Goal: Task Accomplishment & Management: Manage account settings

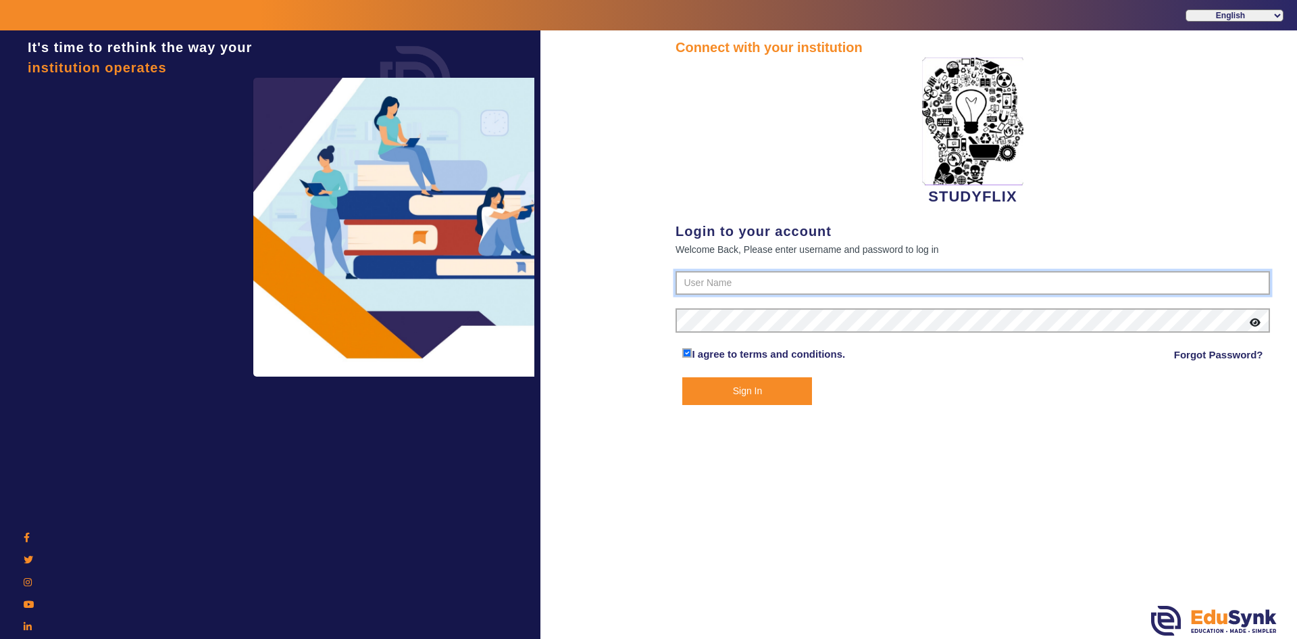
type input "6354922771"
click at [731, 389] on button "Sign In" at bounding box center [747, 391] width 130 height 28
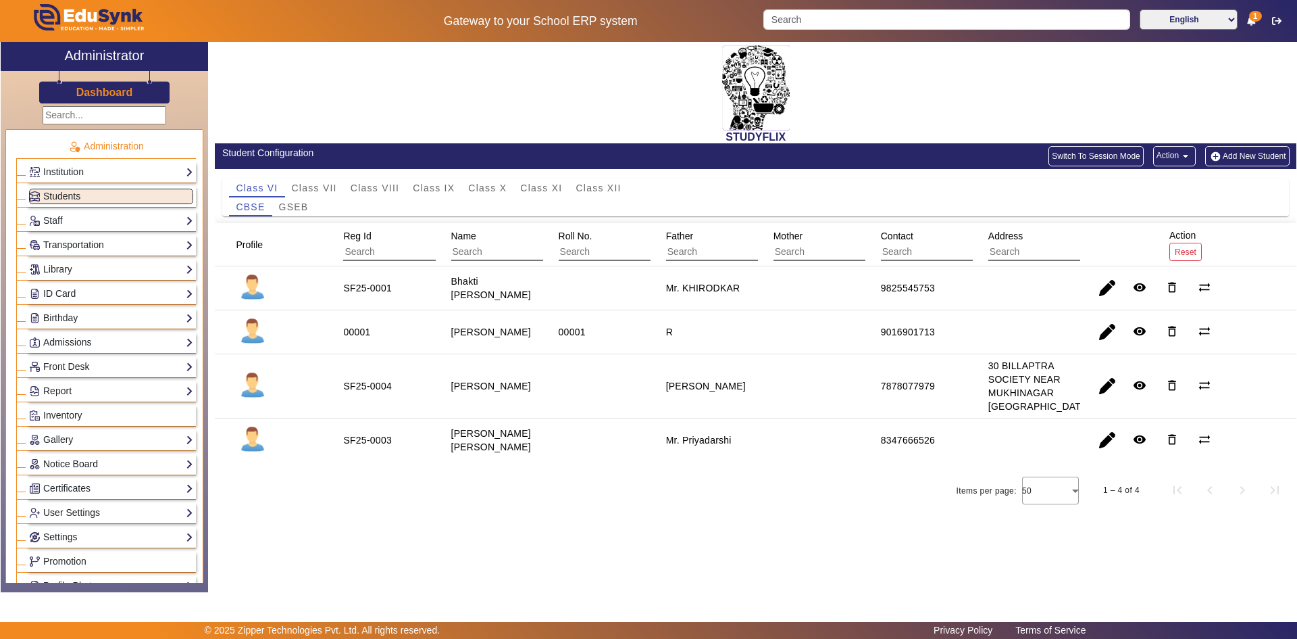
click at [55, 459] on link "Notice Board" at bounding box center [111, 464] width 164 height 16
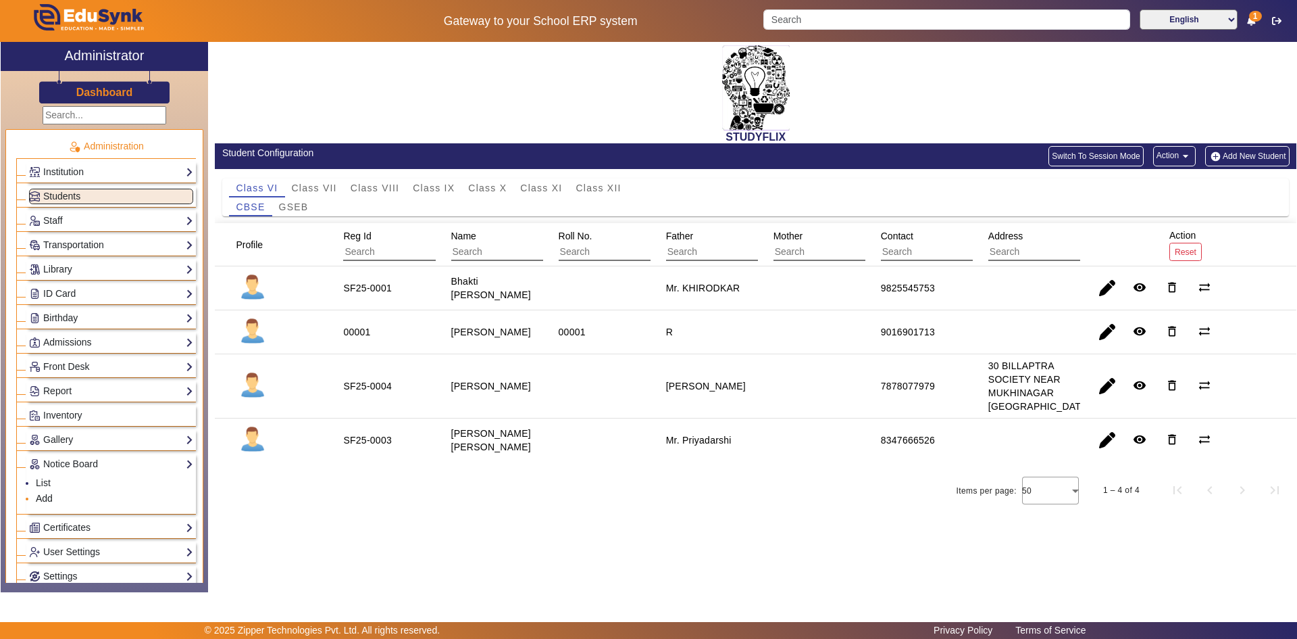
click at [41, 498] on link "Add" at bounding box center [44, 498] width 17 height 11
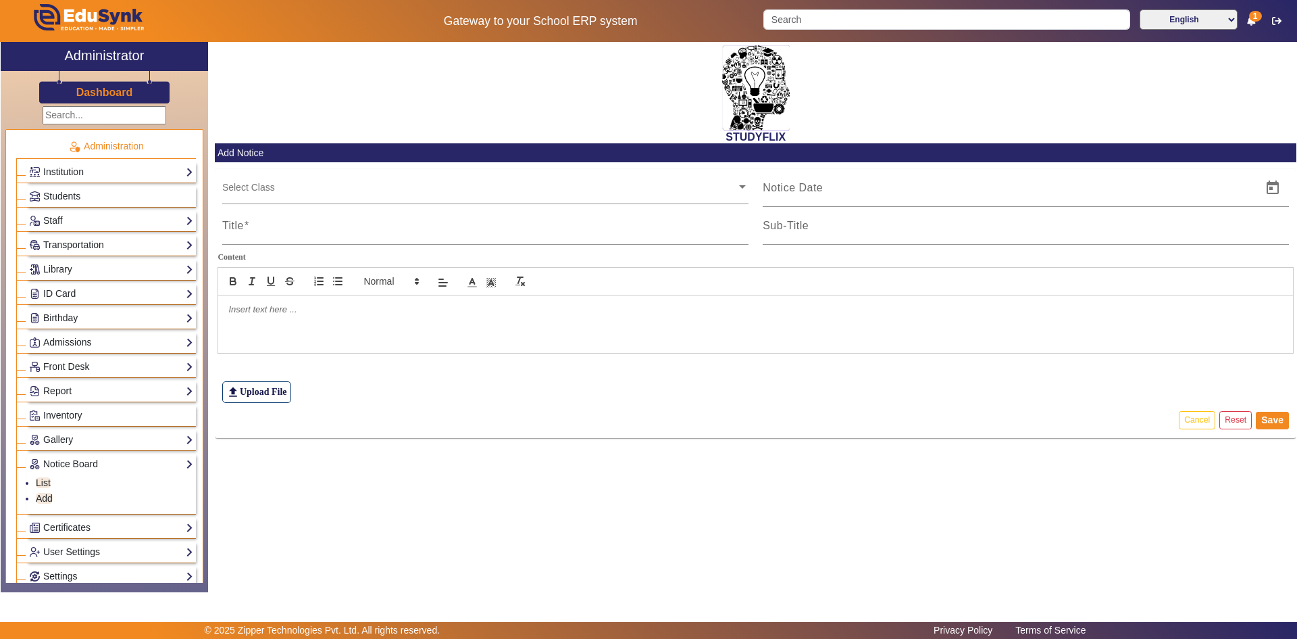
click at [270, 317] on div at bounding box center [755, 323] width 1075 height 57
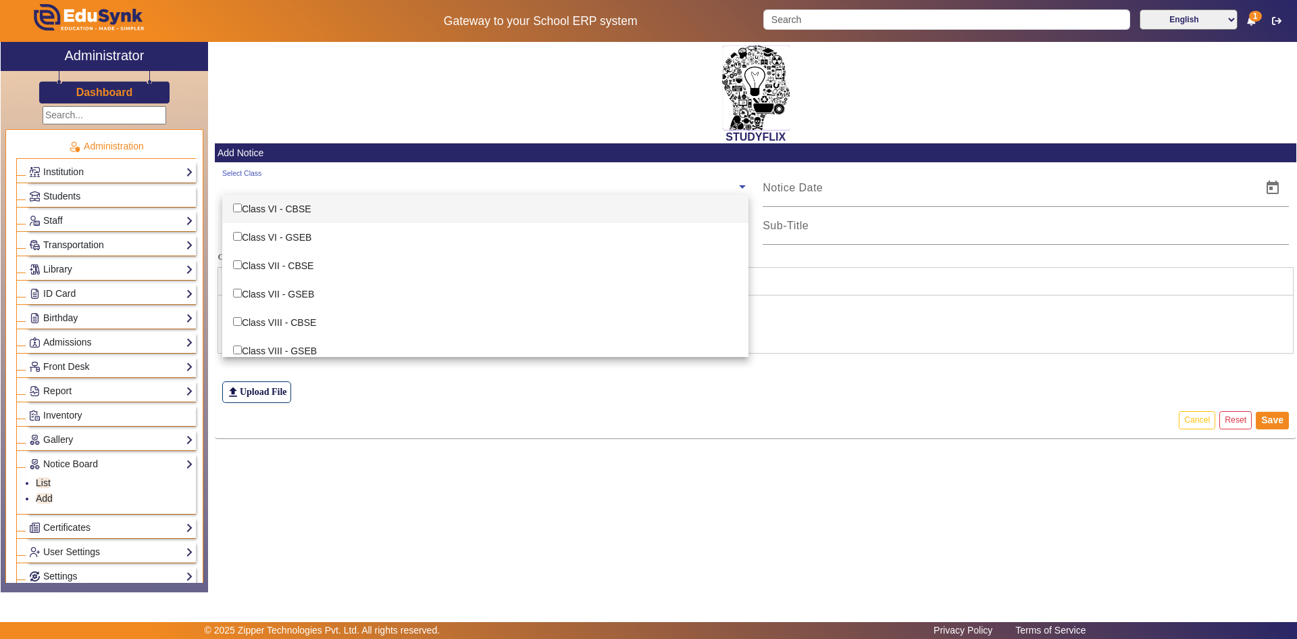
click at [262, 183] on input "text" at bounding box center [479, 186] width 514 height 13
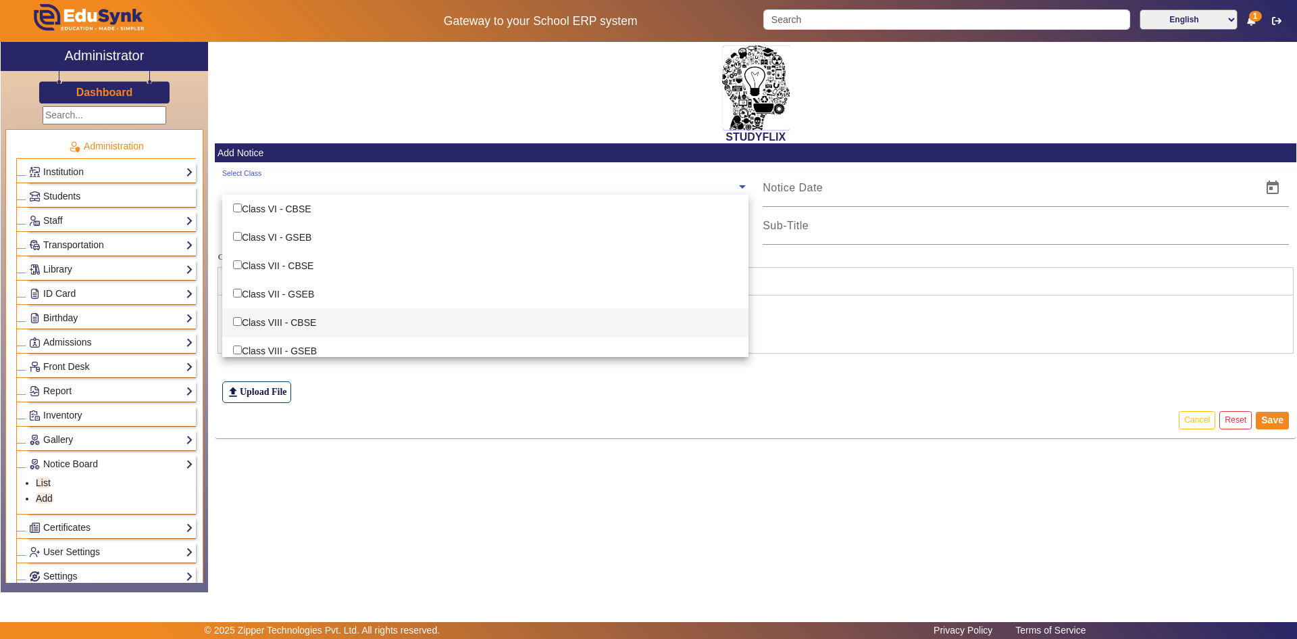
click at [845, 334] on div at bounding box center [755, 323] width 1075 height 57
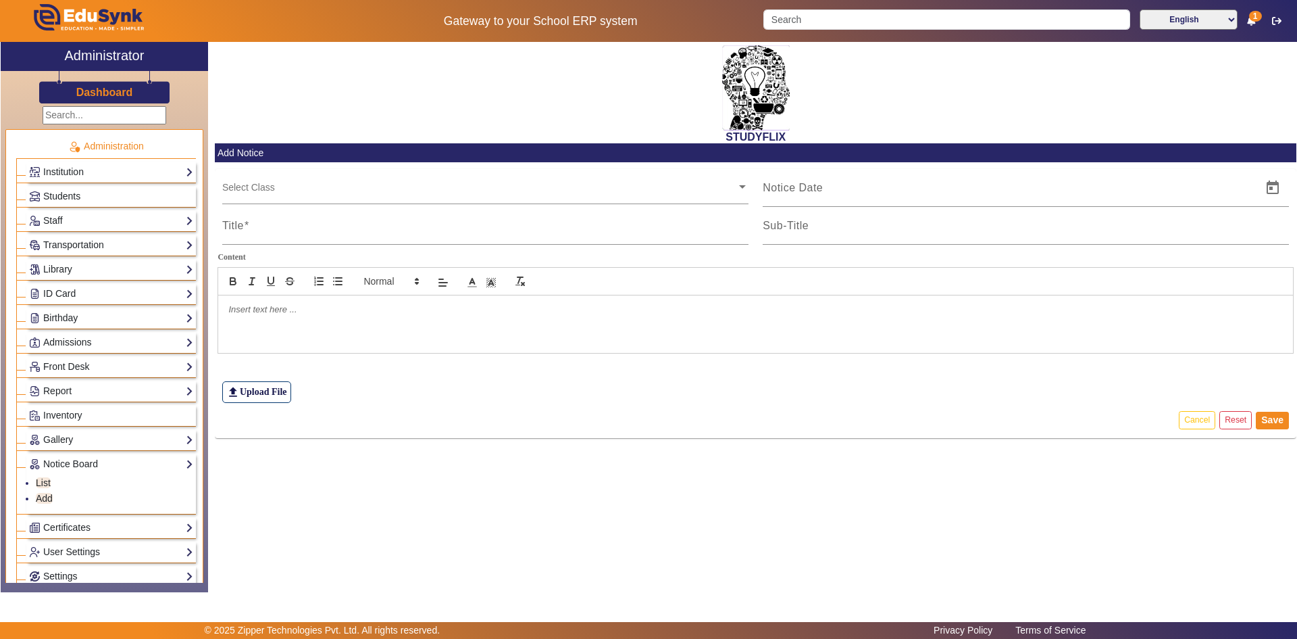
click at [337, 322] on div at bounding box center [755, 323] width 1075 height 57
click at [314, 318] on div at bounding box center [755, 323] width 1075 height 57
click at [293, 330] on div "HWEG" at bounding box center [755, 330] width 1075 height 70
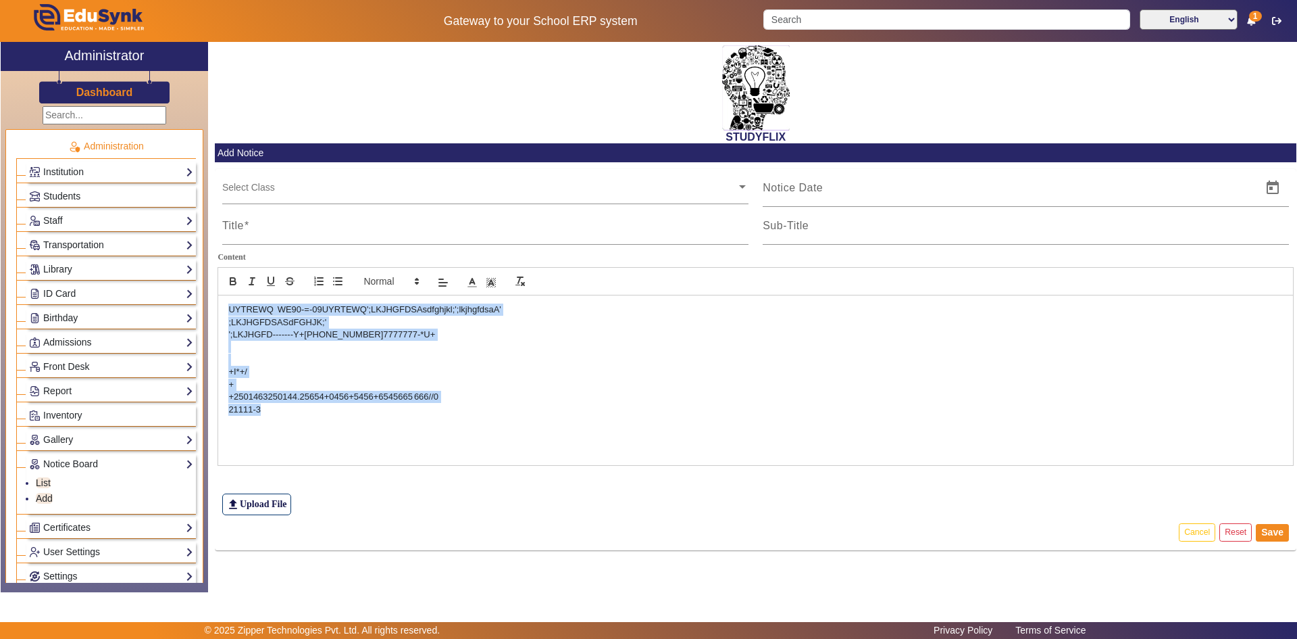
drag, startPoint x: 269, startPoint y: 408, endPoint x: 224, endPoint y: 298, distance: 118.8
click at [224, 298] on div "UYTREWQ WE90-=-09UYRTEWQ';LKJHGFDSAsdfghjkl;';lkjhgfdsaA' ;LKJHGFDSASdFGHJK;' '…" at bounding box center [755, 380] width 1075 height 170
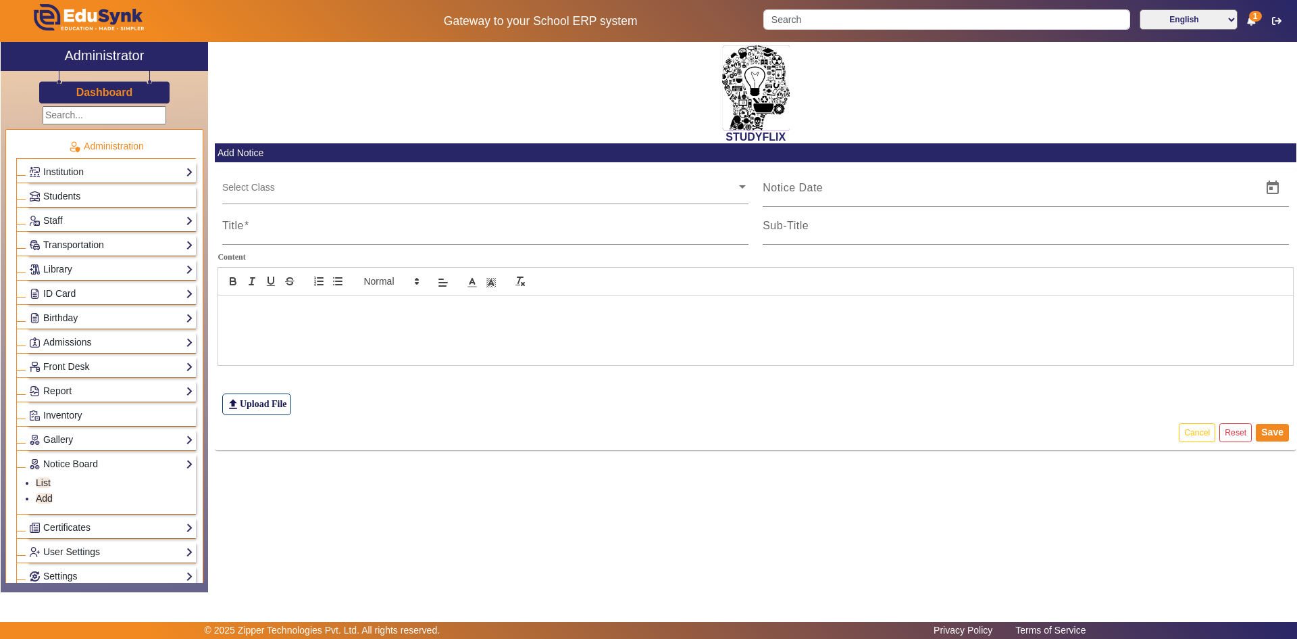
click at [277, 354] on div at bounding box center [755, 330] width 1075 height 70
click at [267, 342] on div at bounding box center [755, 323] width 1075 height 57
click at [288, 121] on div "STUDYFLIX" at bounding box center [756, 92] width 1082 height 101
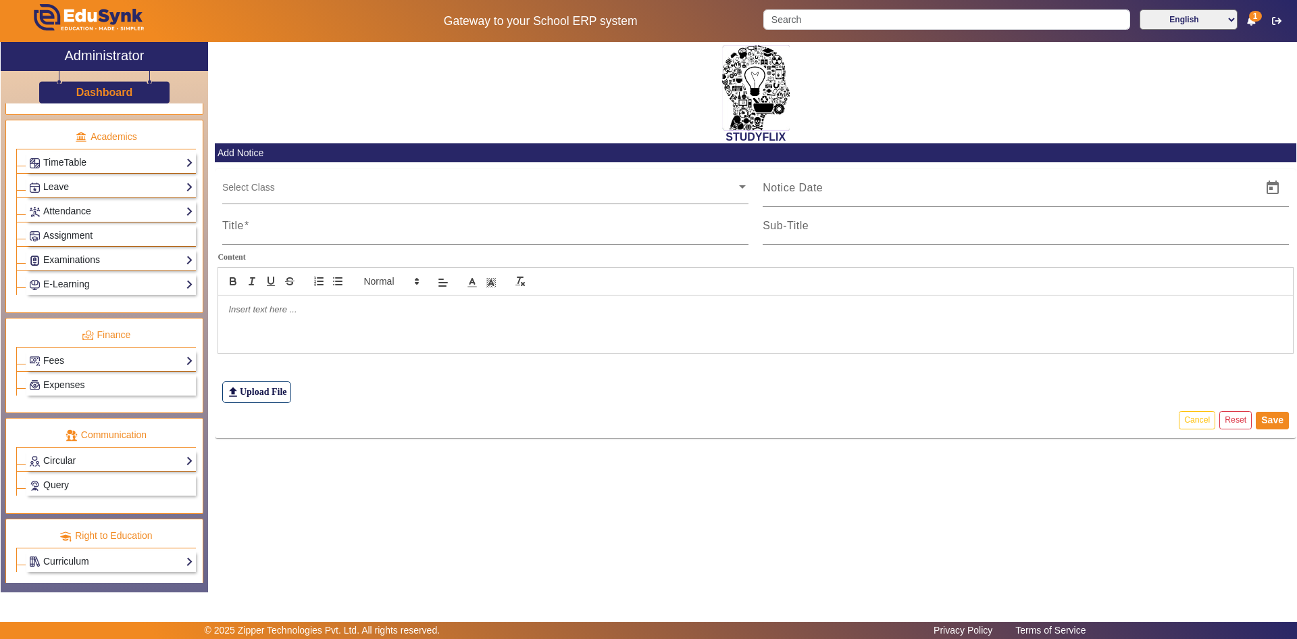
scroll to position [541, 0]
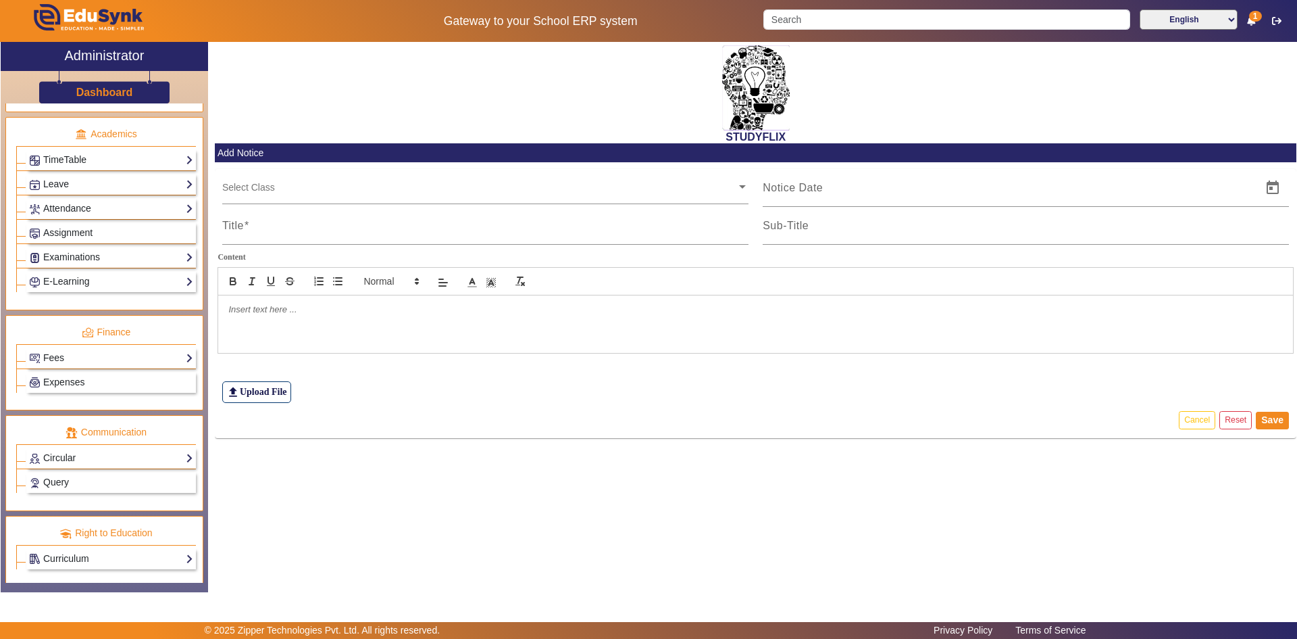
click at [68, 349] on div "Fees Institution Fee Setup Class Fee Setup Student Fee Setup Fee Audit Payment …" at bounding box center [111, 357] width 170 height 21
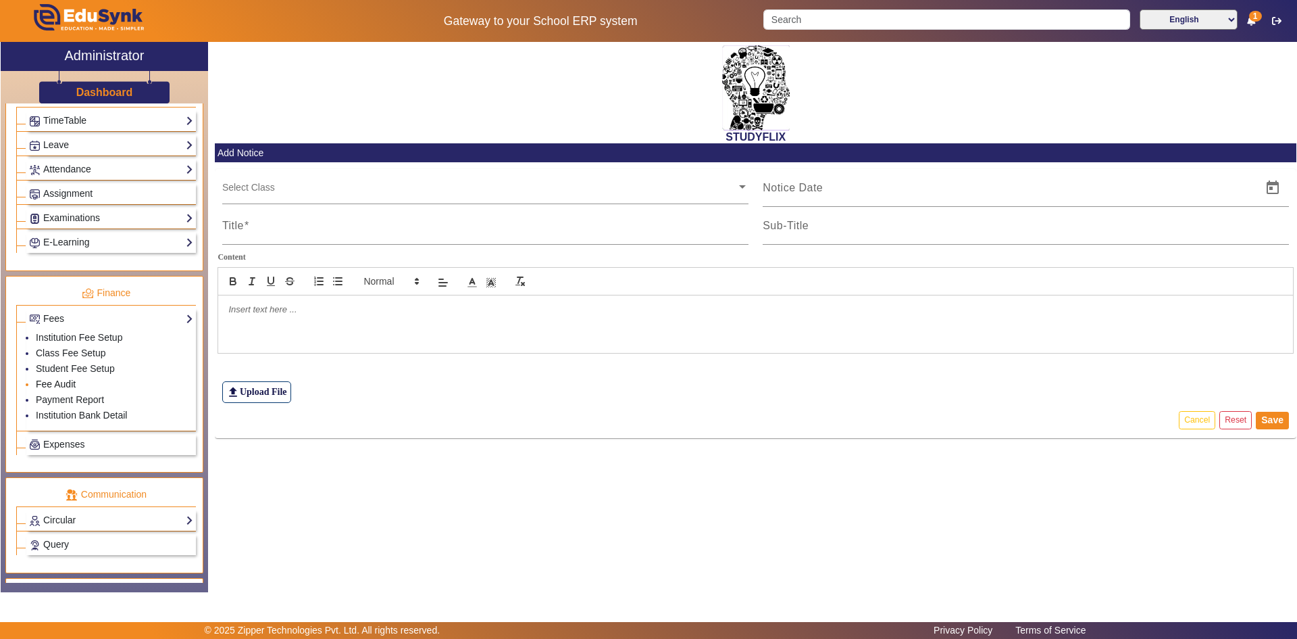
click at [58, 380] on link "Fee Audit" at bounding box center [56, 383] width 40 height 11
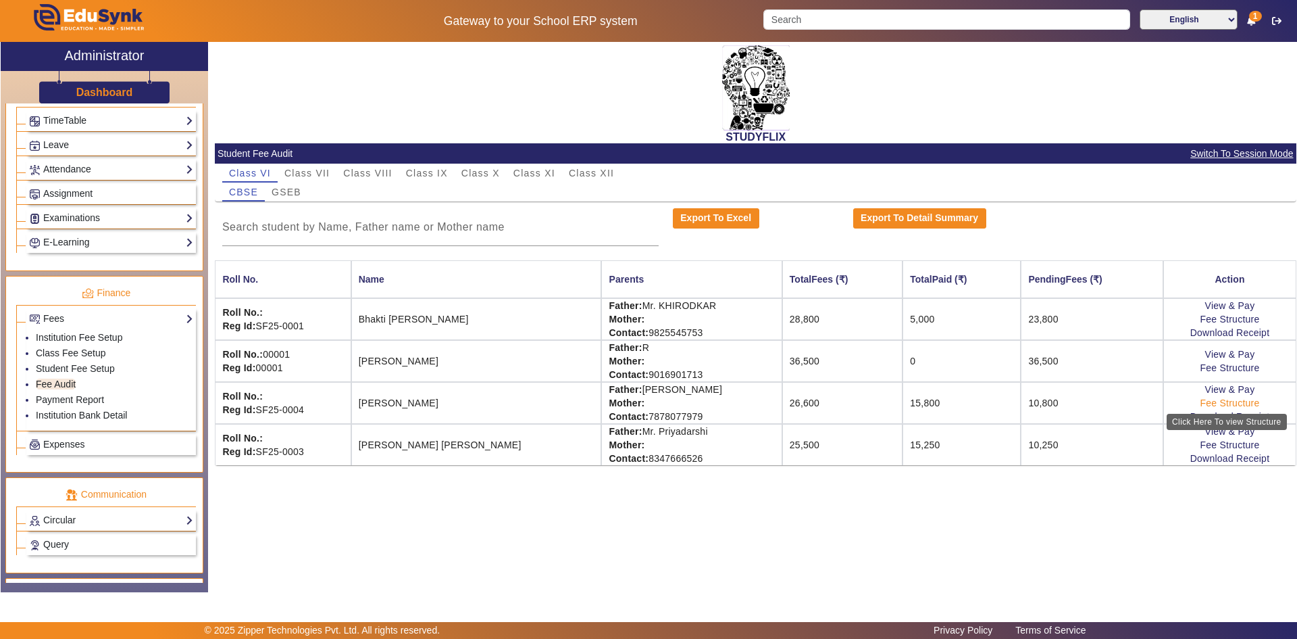
click at [1230, 405] on link "Fee Structure" at bounding box center [1229, 402] width 59 height 11
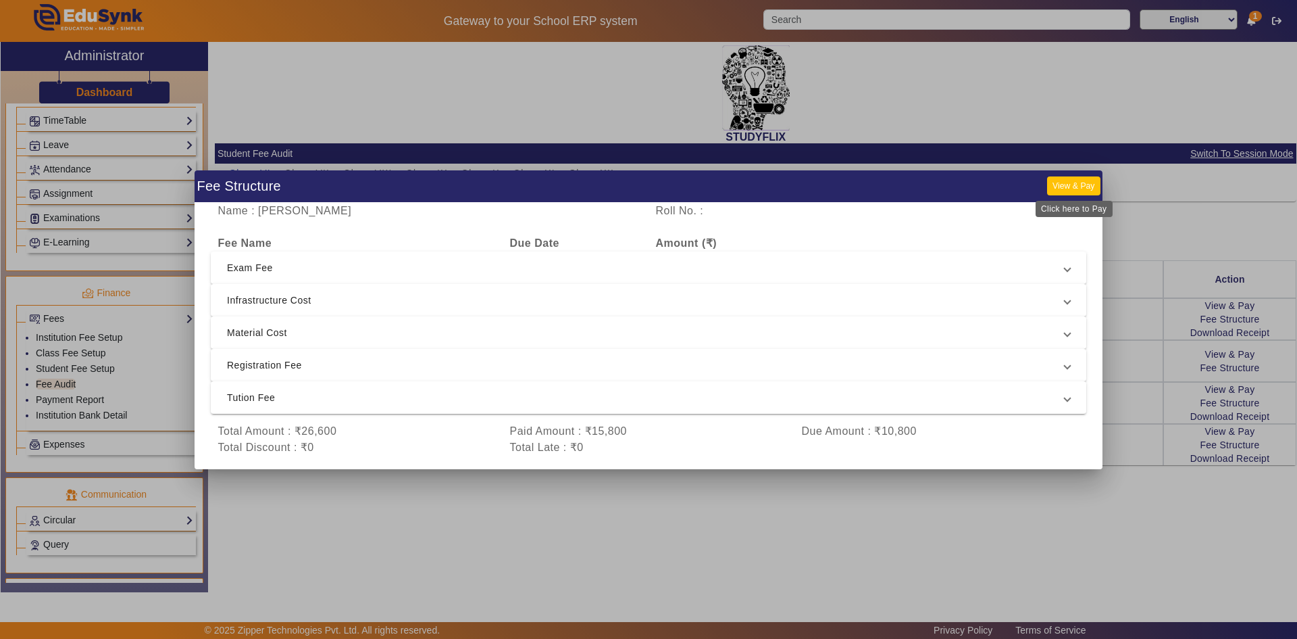
click at [1074, 188] on button "View & Pay" at bounding box center [1073, 185] width 53 height 18
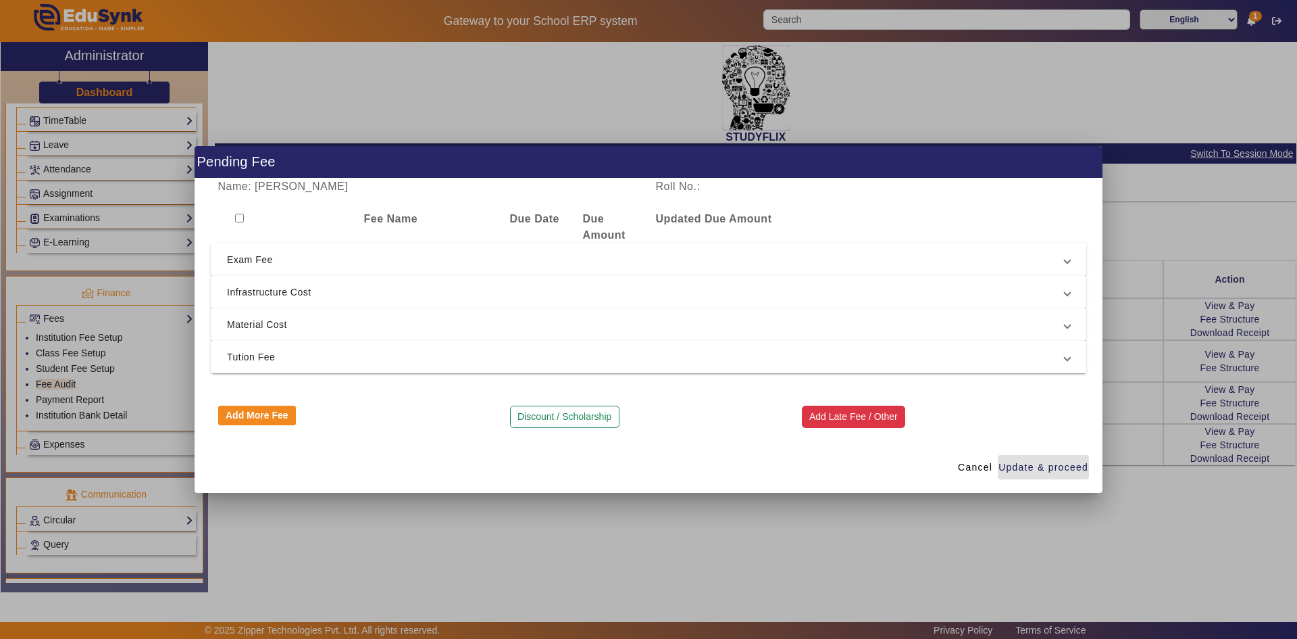
click at [874, 409] on button "Add Late Fee / Other" at bounding box center [854, 416] width 104 height 23
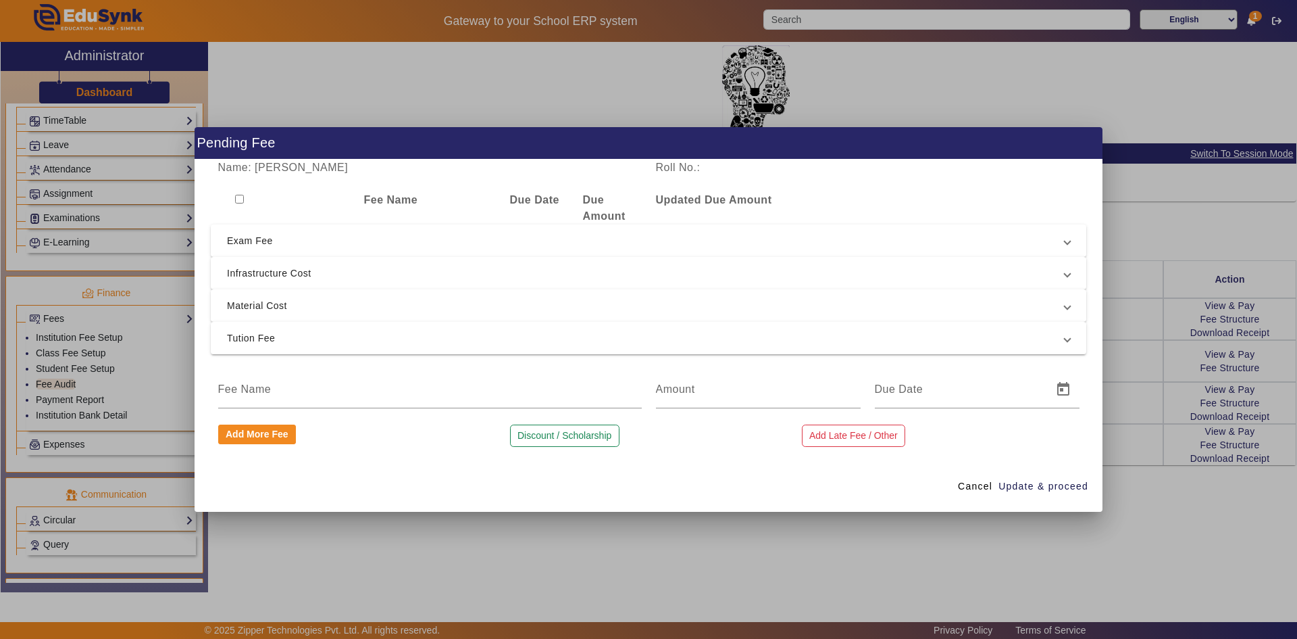
click at [982, 438] on div "Add Late Fee / Other" at bounding box center [941, 435] width 292 height 23
click at [917, 459] on div "Name: [PERSON_NAME] Roll No.: Fee Name Due Date Due Amount Updated Due Amount E…" at bounding box center [649, 309] width 908 height 301
click at [965, 484] on span "Cancel" at bounding box center [975, 486] width 34 height 14
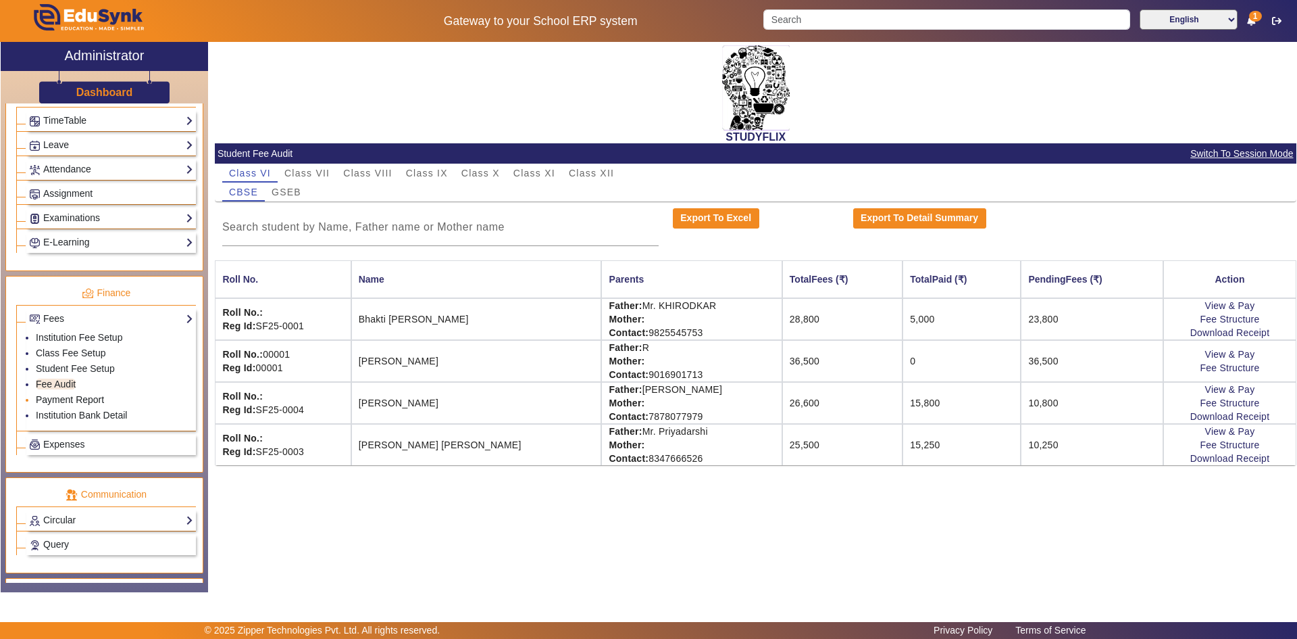
click at [59, 401] on link "Payment Report" at bounding box center [70, 399] width 68 height 11
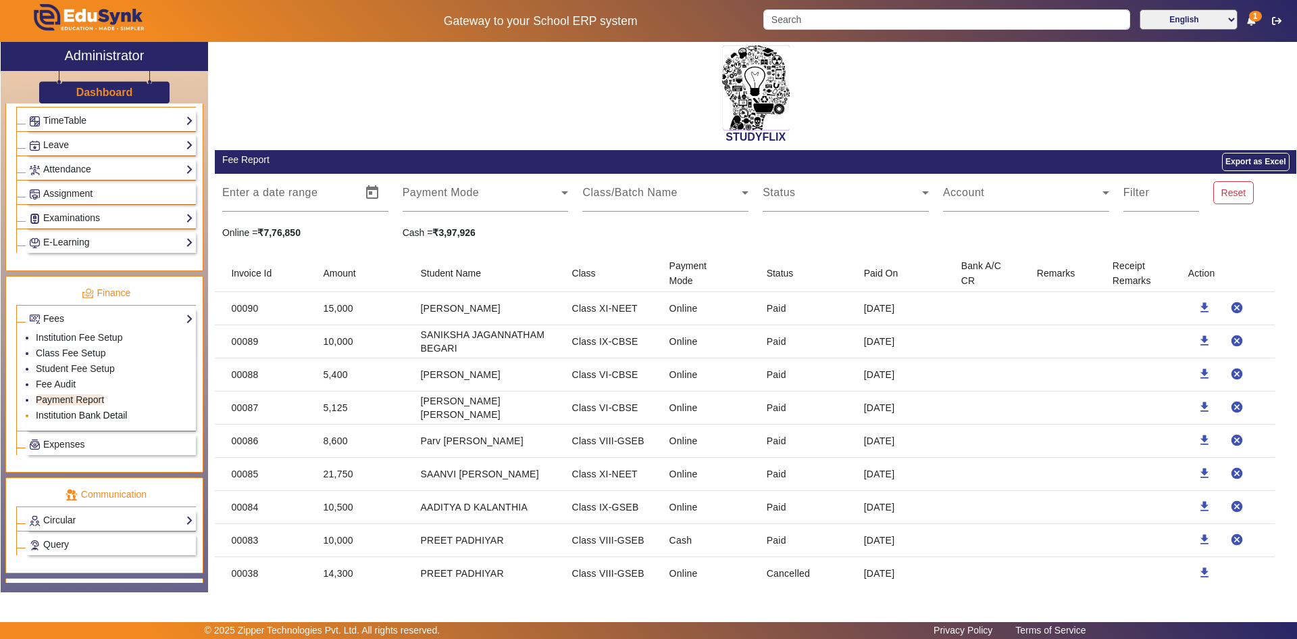
click at [107, 413] on link "Institution Bank Detail" at bounding box center [81, 414] width 91 height 11
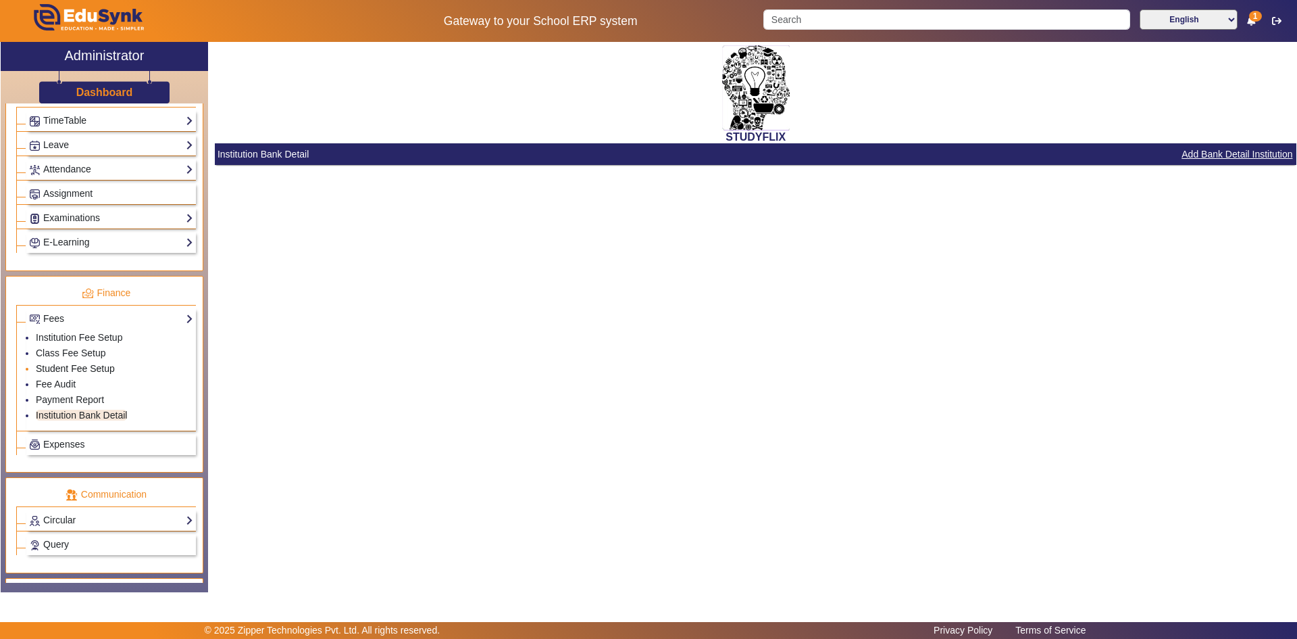
click at [68, 368] on link "Student Fee Setup" at bounding box center [75, 368] width 79 height 11
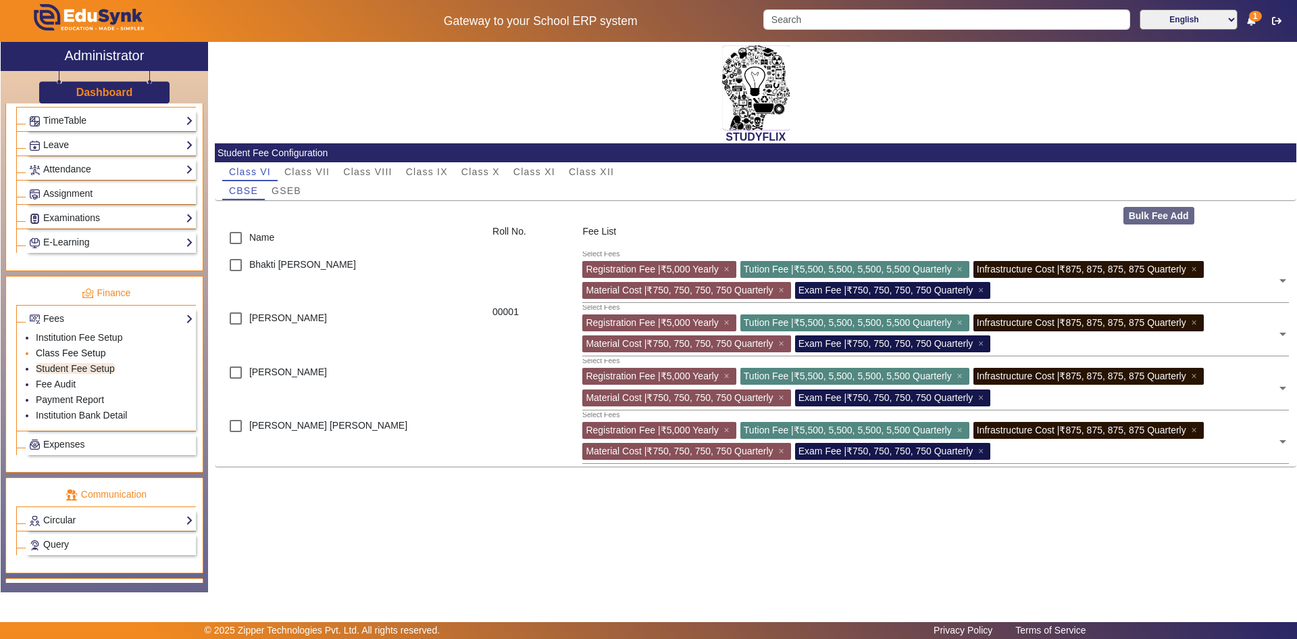
click at [68, 355] on link "Class Fee Setup" at bounding box center [71, 352] width 70 height 11
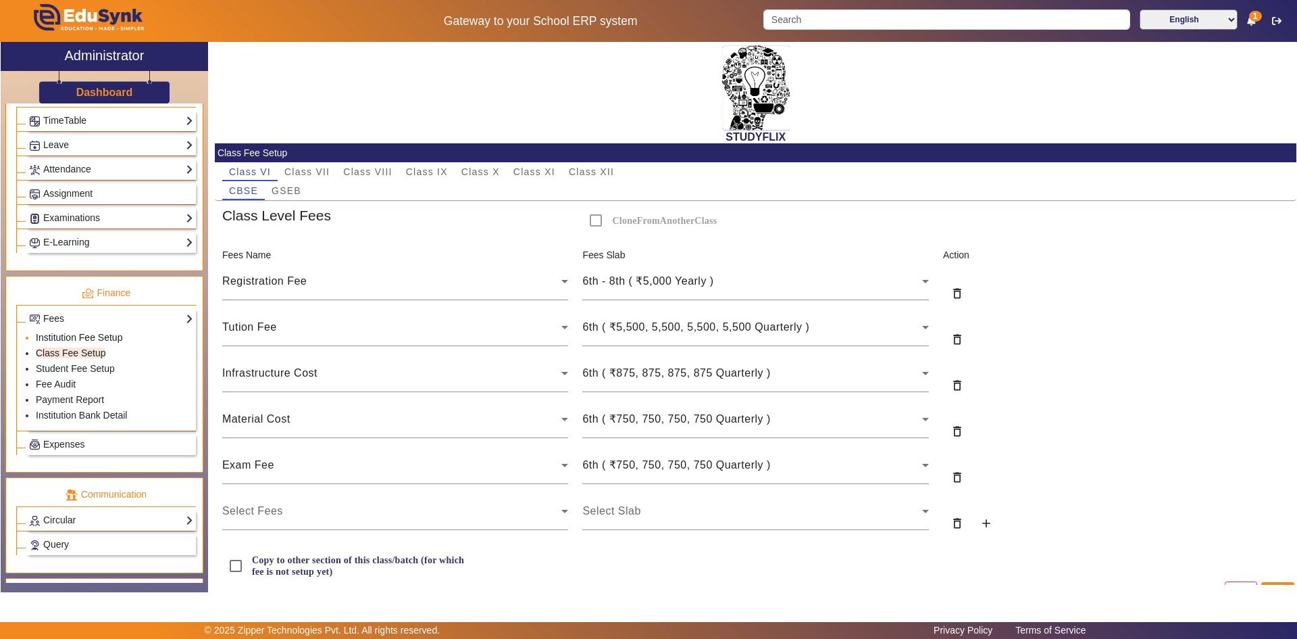
click at [107, 333] on link "Institution Fee Setup" at bounding box center [79, 337] width 86 height 11
select select "10"
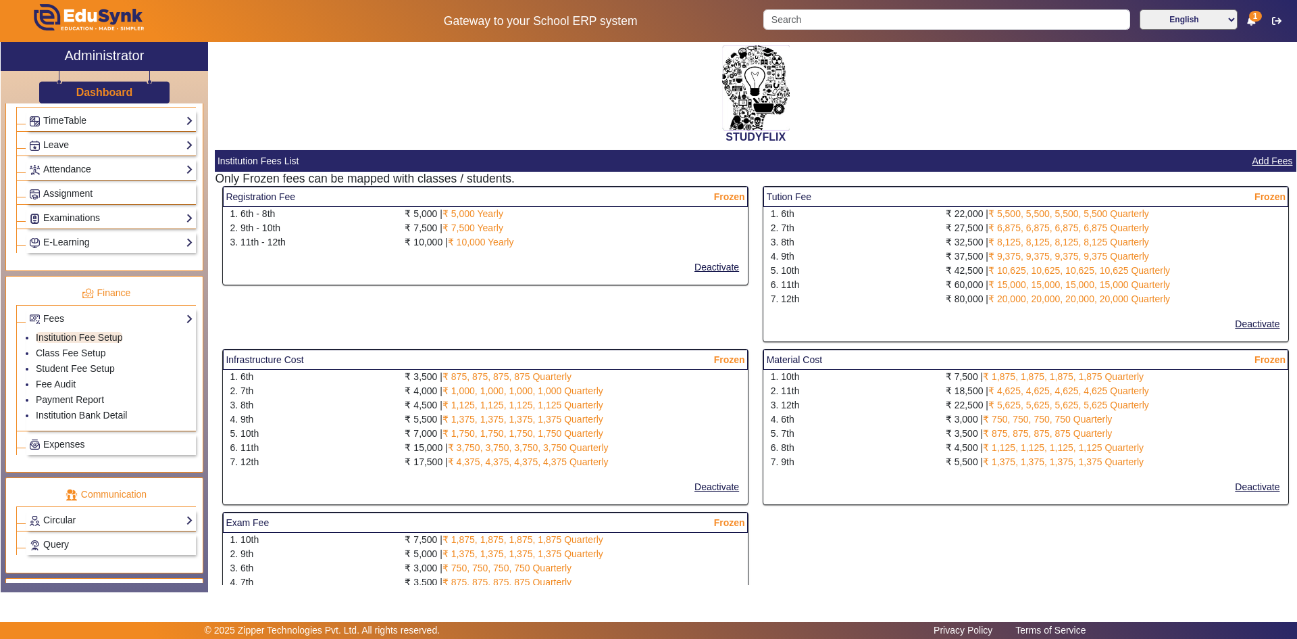
click at [92, 173] on link "Attendance" at bounding box center [111, 169] width 164 height 16
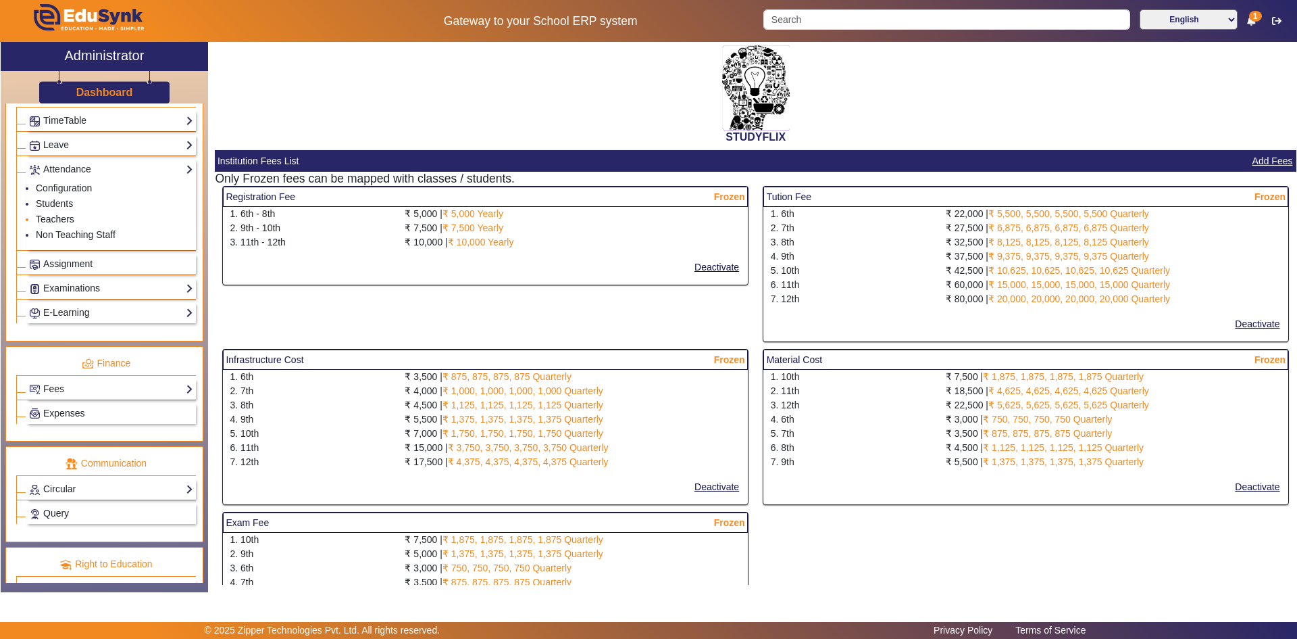
click at [58, 220] on link "Teachers" at bounding box center [55, 219] width 39 height 11
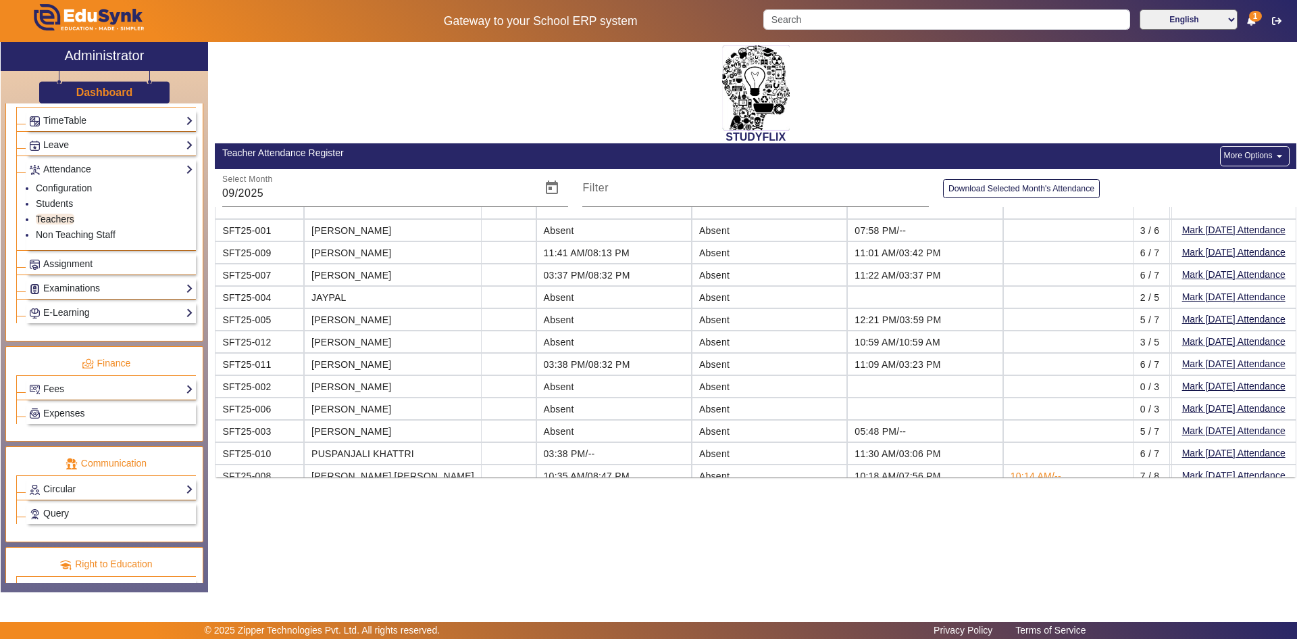
scroll to position [0, 568]
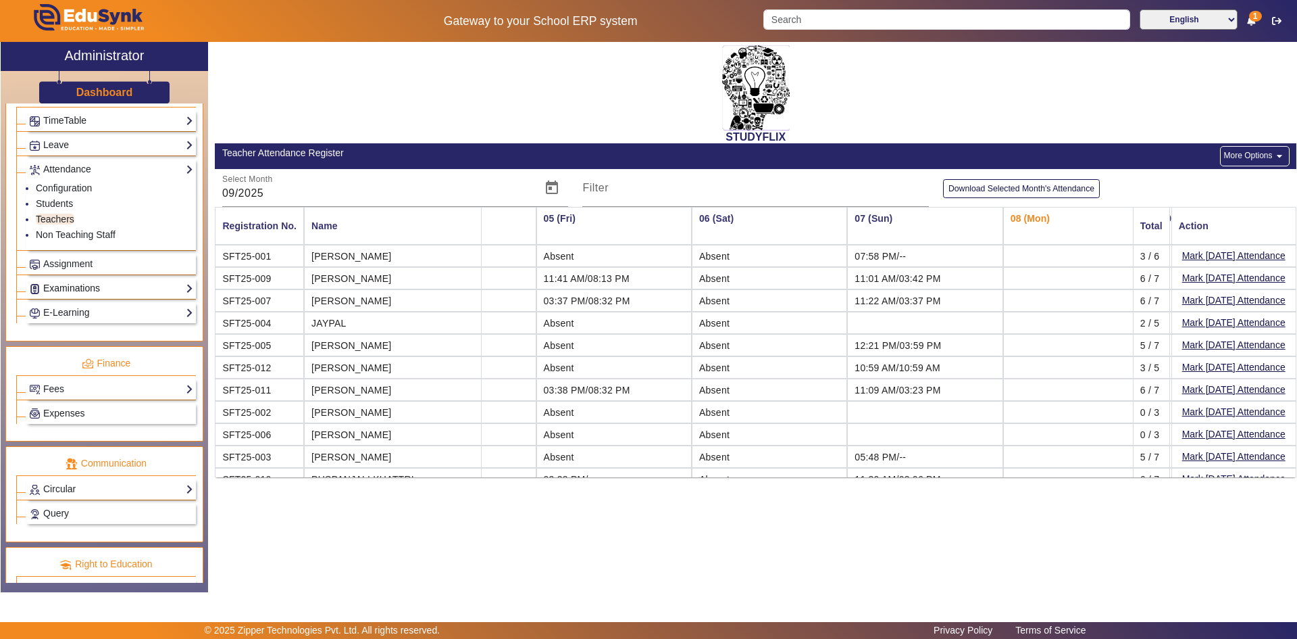
click at [78, 290] on link "Examinations" at bounding box center [111, 288] width 164 height 16
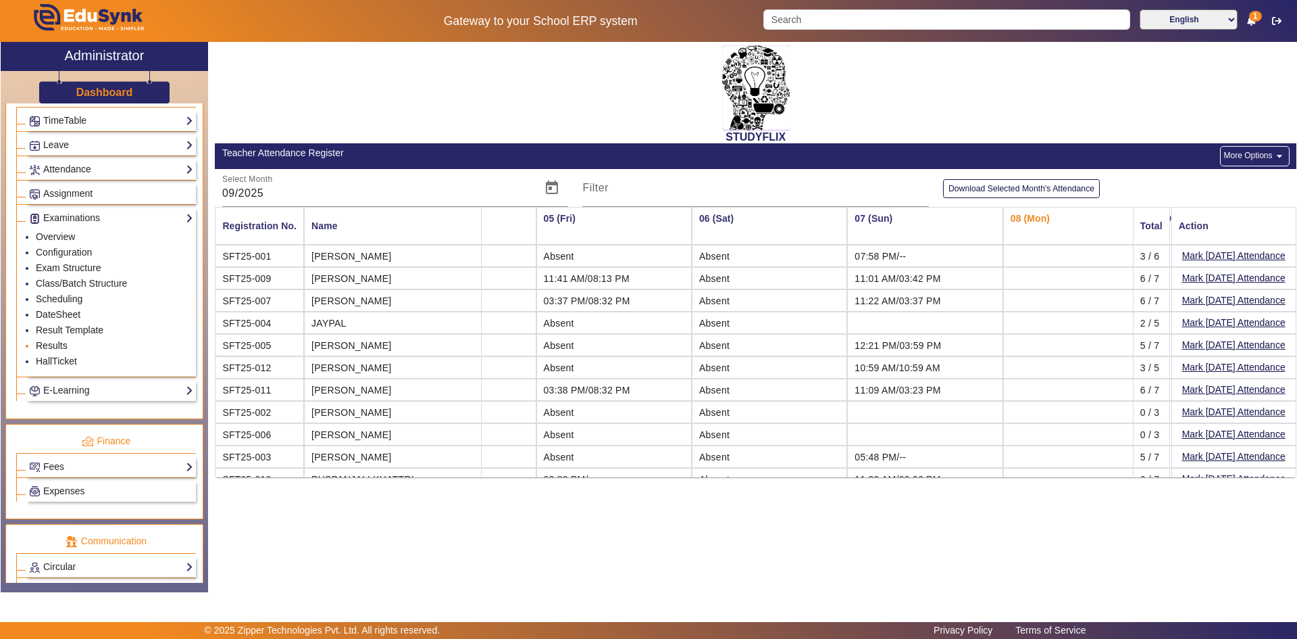
click at [55, 344] on link "Results" at bounding box center [52, 345] width 32 height 11
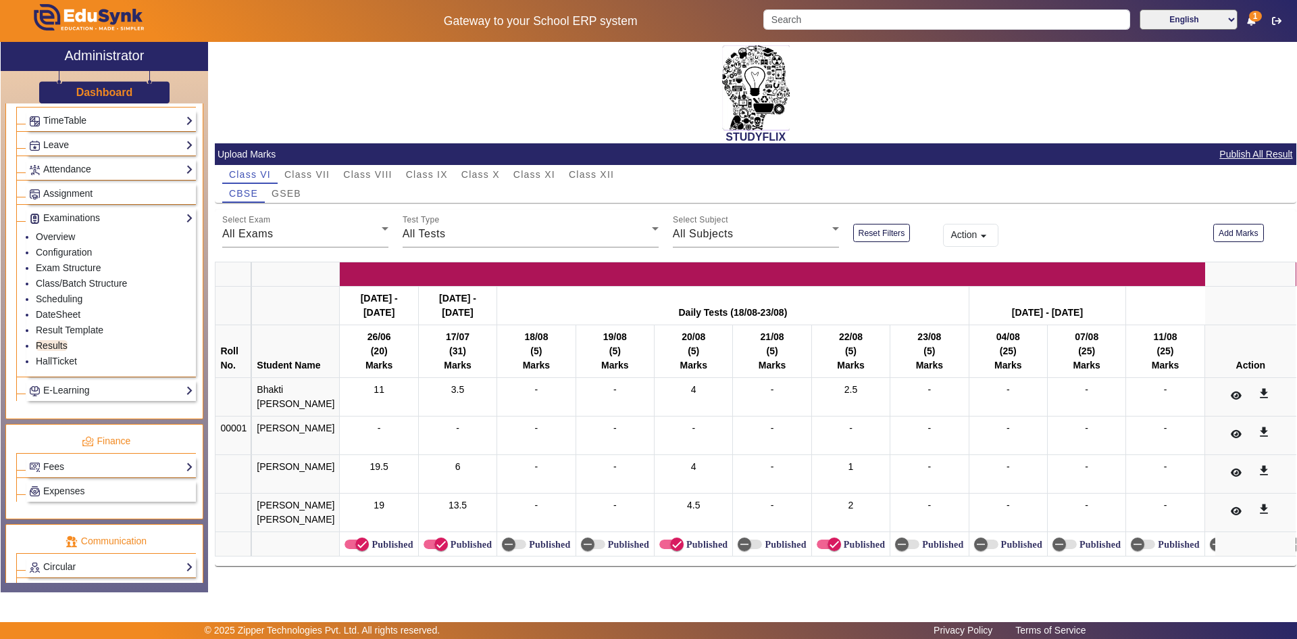
scroll to position [23, 0]
